Goal: Task Accomplishment & Management: Use online tool/utility

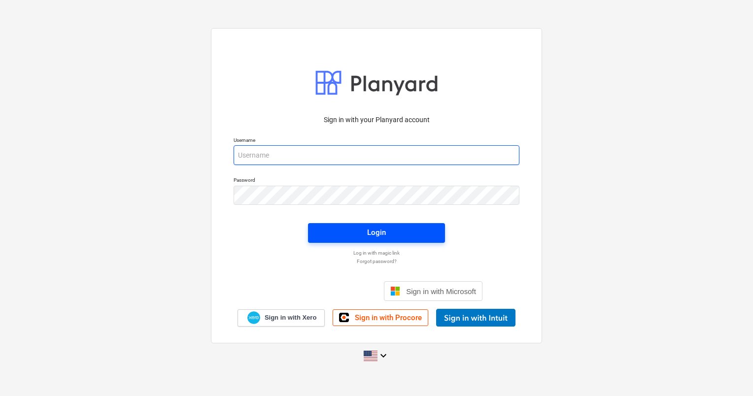
type input "[PERSON_NAME][EMAIL_ADDRESS][DOMAIN_NAME]"
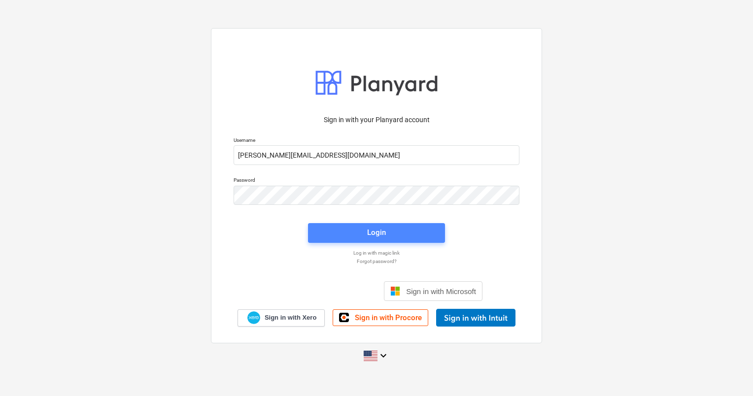
click at [363, 236] on span "Login" at bounding box center [376, 232] width 113 height 13
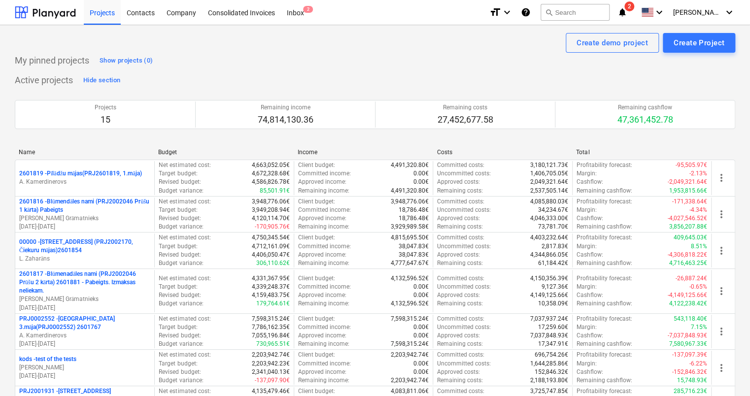
click at [431, 66] on div "My pinned projects Show projects (0)" at bounding box center [375, 61] width 720 height 16
click at [431, 55] on div "My pinned projects Show projects (0)" at bounding box center [375, 61] width 720 height 16
click at [403, 75] on div "Active projects Hide section Projects 15 Remaining income 74,814,130.36 Remaini…" at bounding box center [375, 398] width 720 height 652
